Goal: Information Seeking & Learning: Understand process/instructions

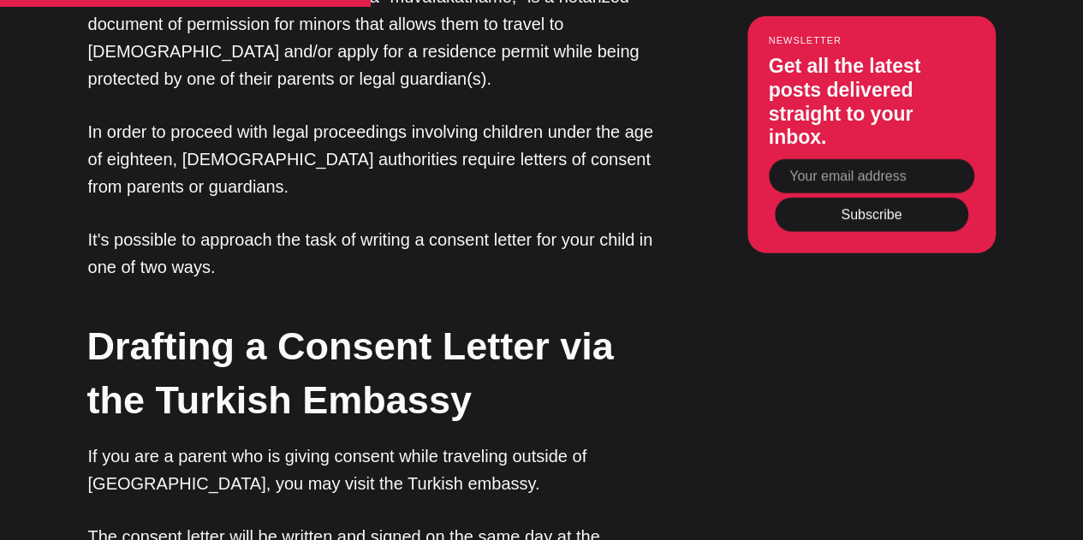
scroll to position [2031, 0]
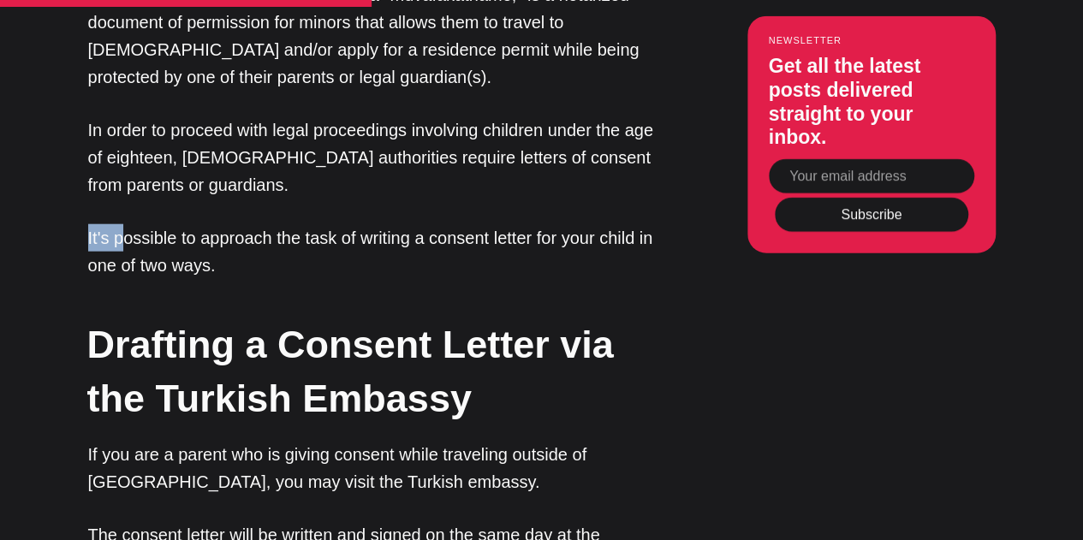
drag, startPoint x: 80, startPoint y: 161, endPoint x: 127, endPoint y: 172, distance: 47.6
click at [147, 224] on p "It's possible to approach the task of writing a consent letter for your child i…" at bounding box center [375, 251] width 574 height 55
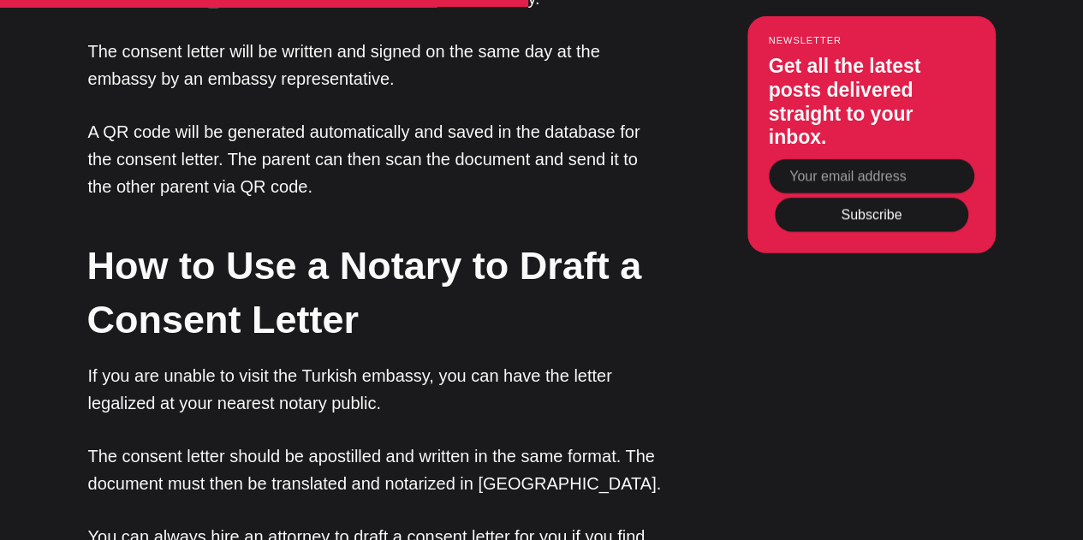
scroll to position [2516, 0]
drag, startPoint x: 313, startPoint y: 57, endPoint x: 392, endPoint y: 57, distance: 78.8
click at [392, 117] on p "A QR code will be generated automatically and saved in the database for the con…" at bounding box center [375, 158] width 574 height 82
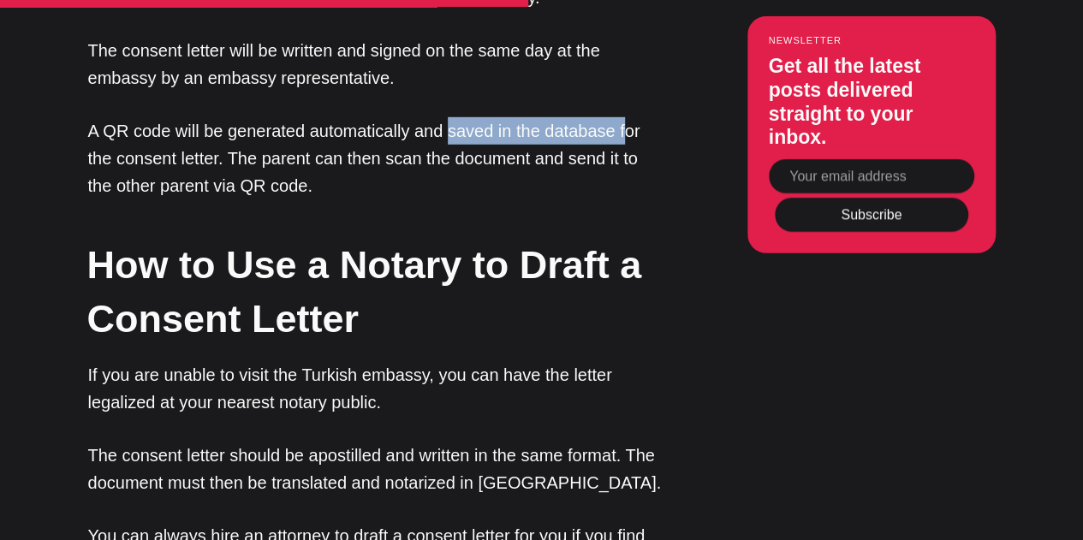
drag, startPoint x: 448, startPoint y: 54, endPoint x: 625, endPoint y: 46, distance: 177.4
click at [625, 117] on p "A QR code will be generated automatically and saved in the database for the con…" at bounding box center [375, 158] width 574 height 82
click at [230, 117] on p "A QR code will be generated automatically and saved in the database for the con…" at bounding box center [375, 158] width 574 height 82
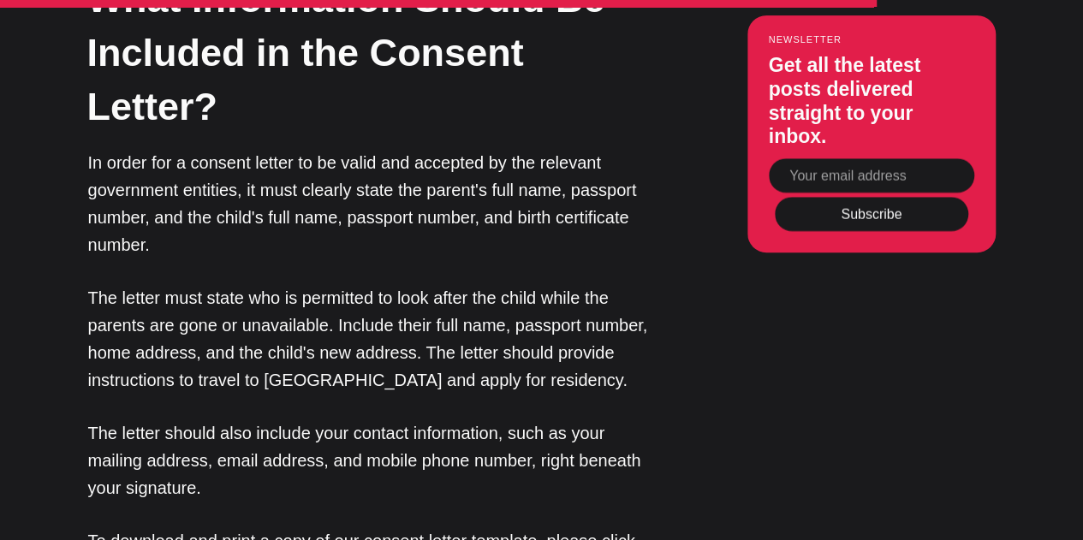
scroll to position [3592, 0]
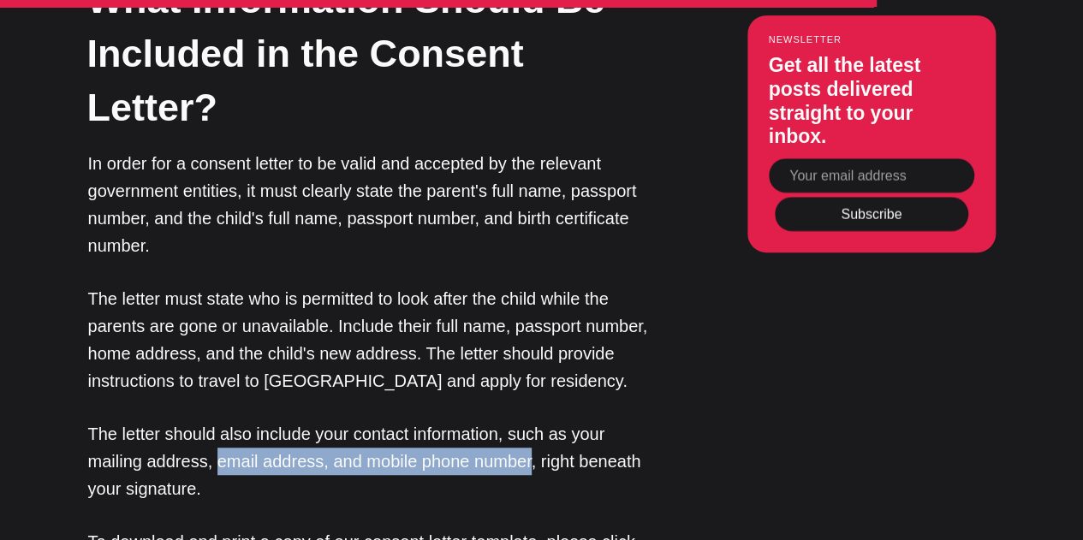
drag, startPoint x: 216, startPoint y: 332, endPoint x: 528, endPoint y: 330, distance: 311.7
click at [528, 420] on p "The letter should also include your contact information, such as your mailing a…" at bounding box center [375, 461] width 574 height 82
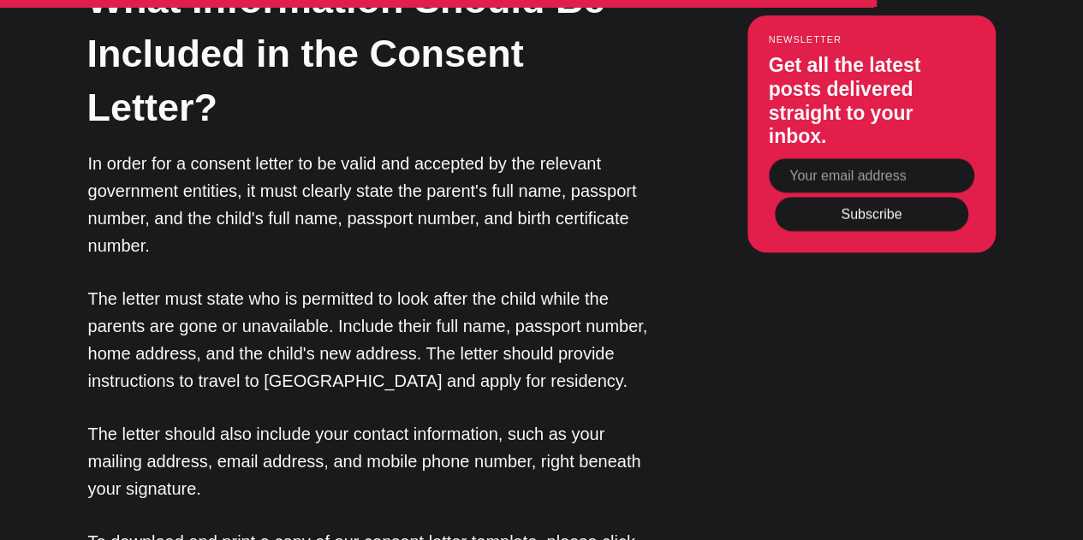
click at [582, 420] on p "The letter should also include your contact information, such as your mailing a…" at bounding box center [375, 461] width 574 height 82
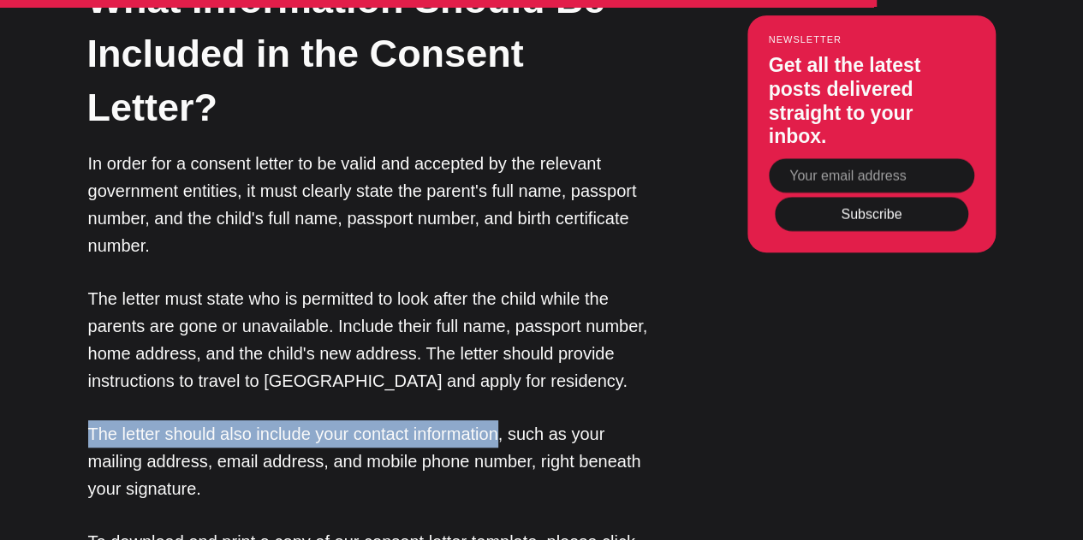
drag, startPoint x: 87, startPoint y: 305, endPoint x: 497, endPoint y: 304, distance: 409.3
click at [497, 420] on p "The letter should also include your contact information, such as your mailing a…" at bounding box center [375, 461] width 574 height 82
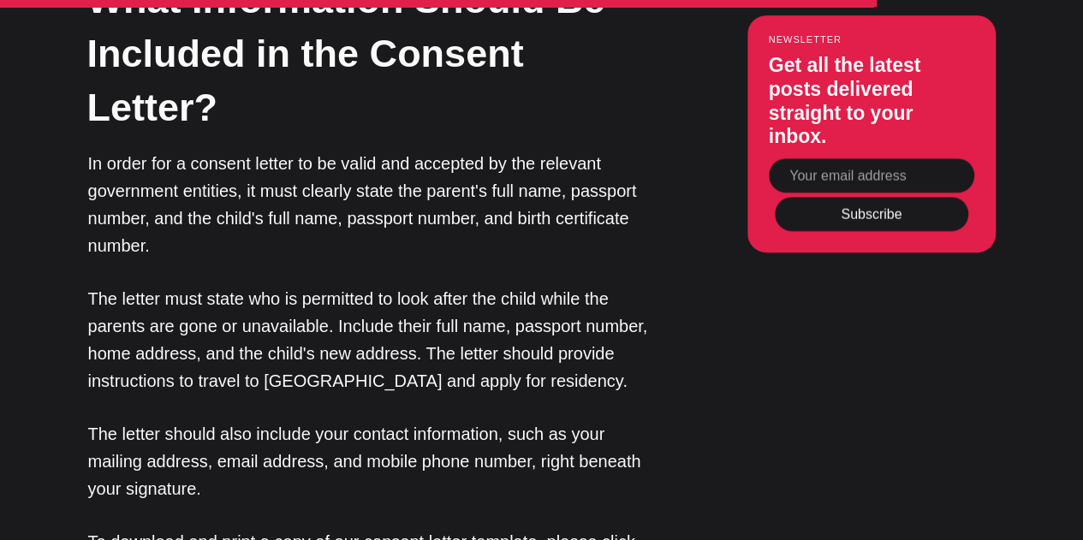
click at [158, 420] on p "The letter should also include your contact information, such as your mailing a…" at bounding box center [375, 461] width 574 height 82
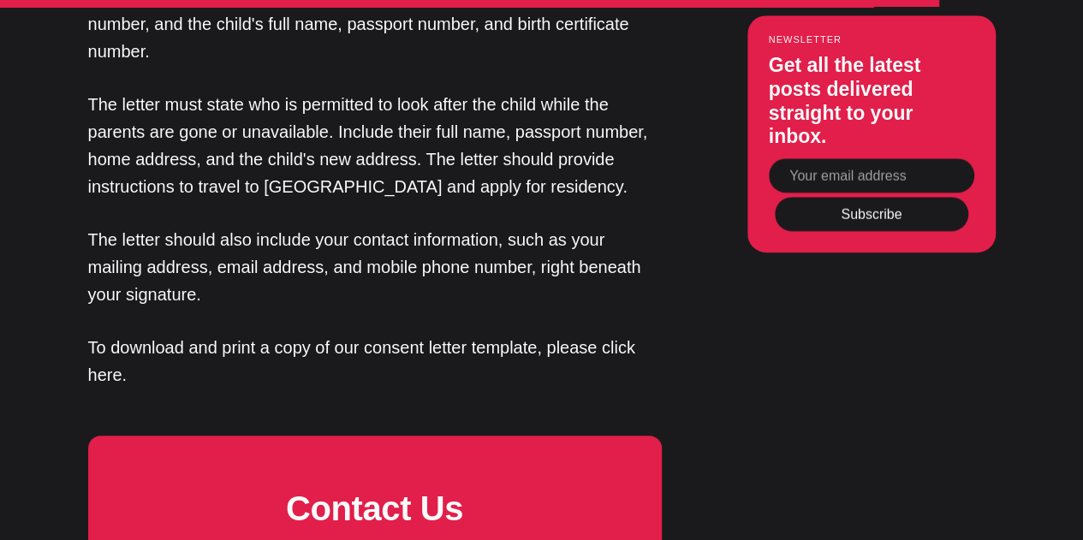
scroll to position [3786, 0]
